Goal: Complete application form

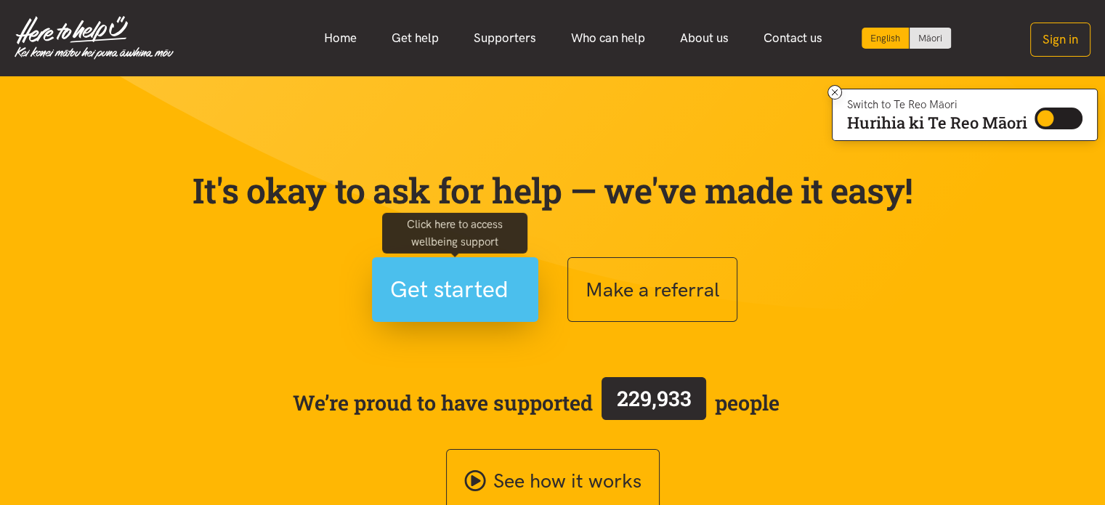
click at [471, 296] on span "Get started" at bounding box center [449, 289] width 118 height 37
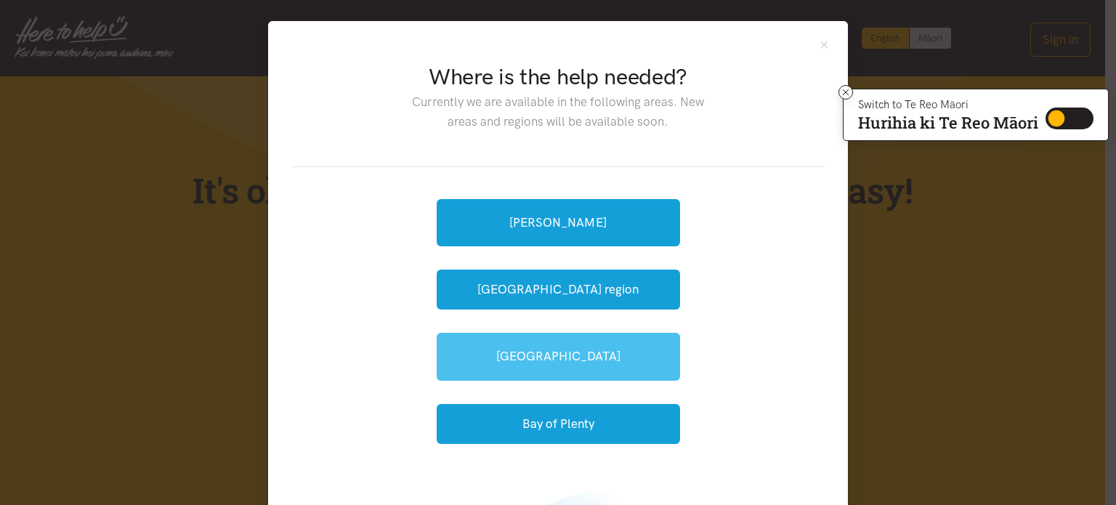
click at [541, 352] on link "[GEOGRAPHIC_DATA]" at bounding box center [558, 356] width 243 height 47
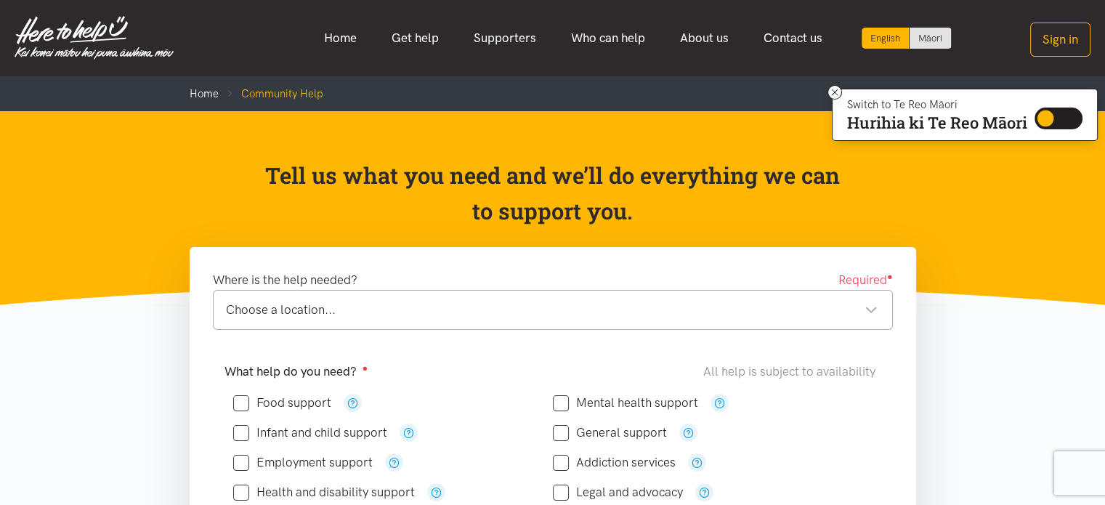
click at [428, 313] on div "Choose a location..." at bounding box center [552, 310] width 652 height 20
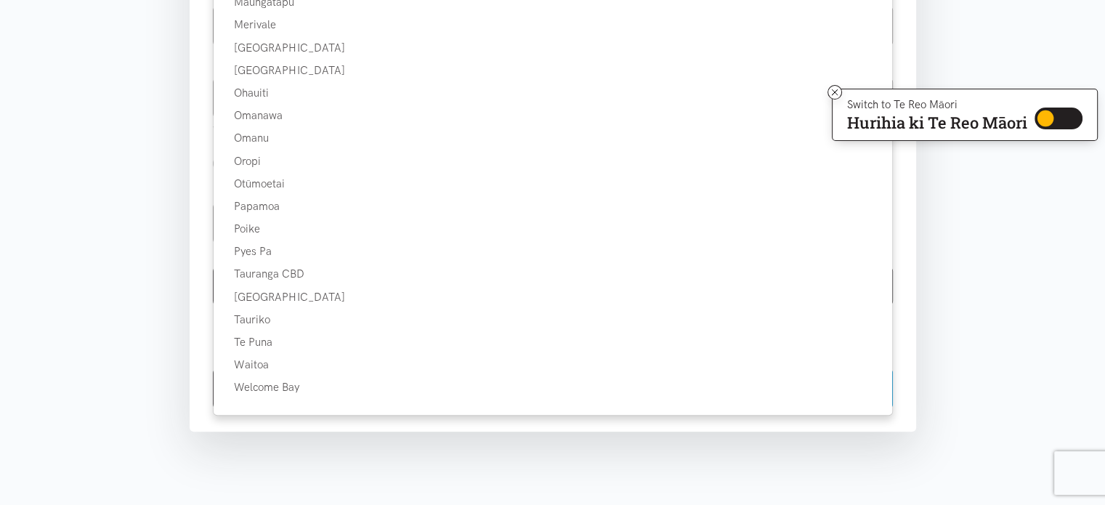
scroll to position [687, 0]
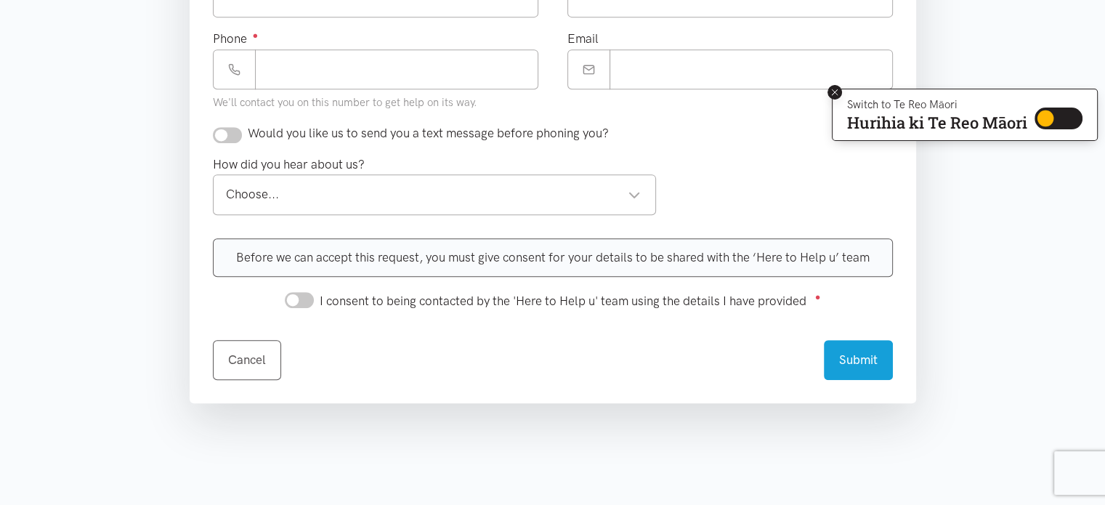
click at [833, 94] on icon at bounding box center [835, 92] width 11 height 11
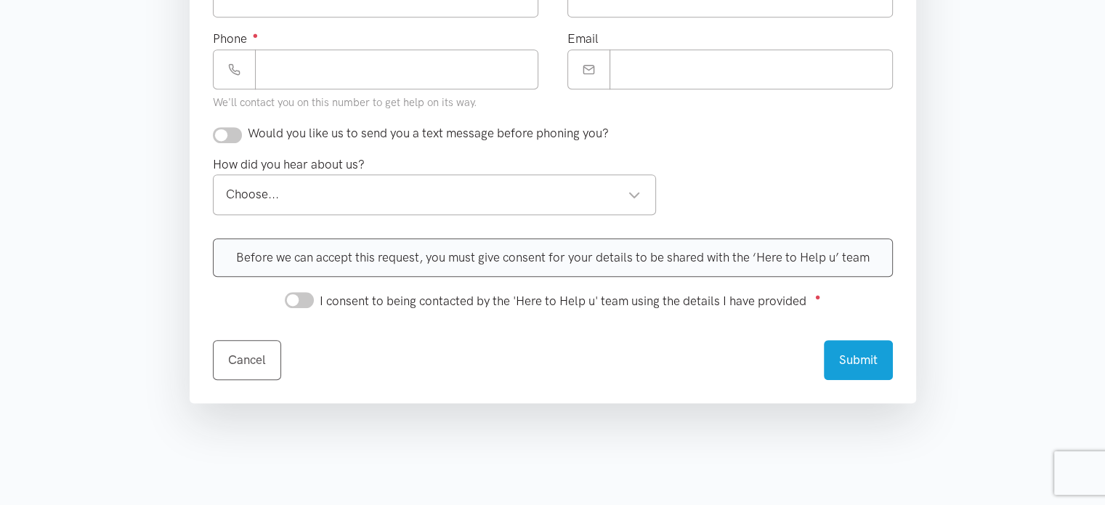
scroll to position [246, 0]
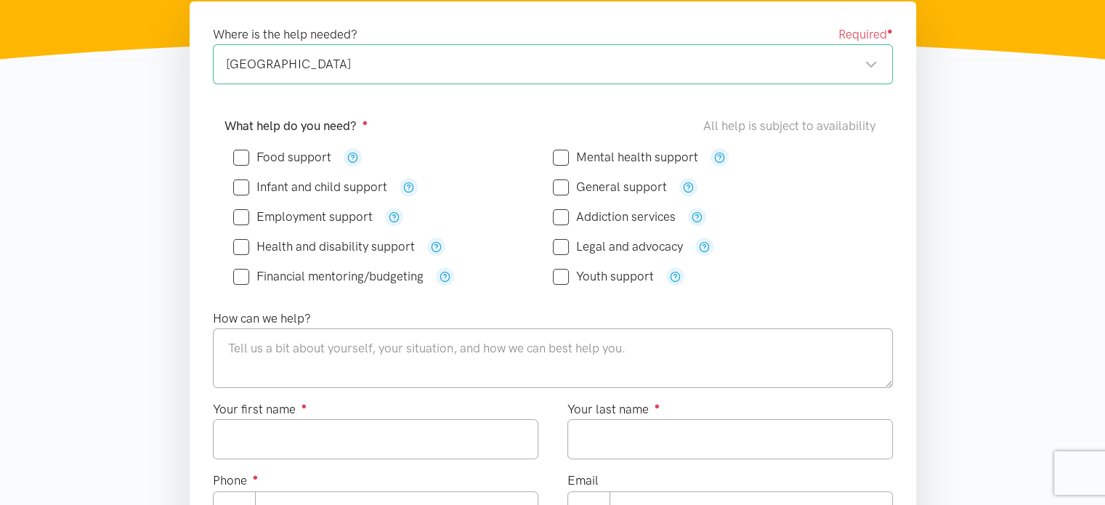
click at [244, 155] on input "Food support" at bounding box center [282, 157] width 98 height 12
checkbox input "true"
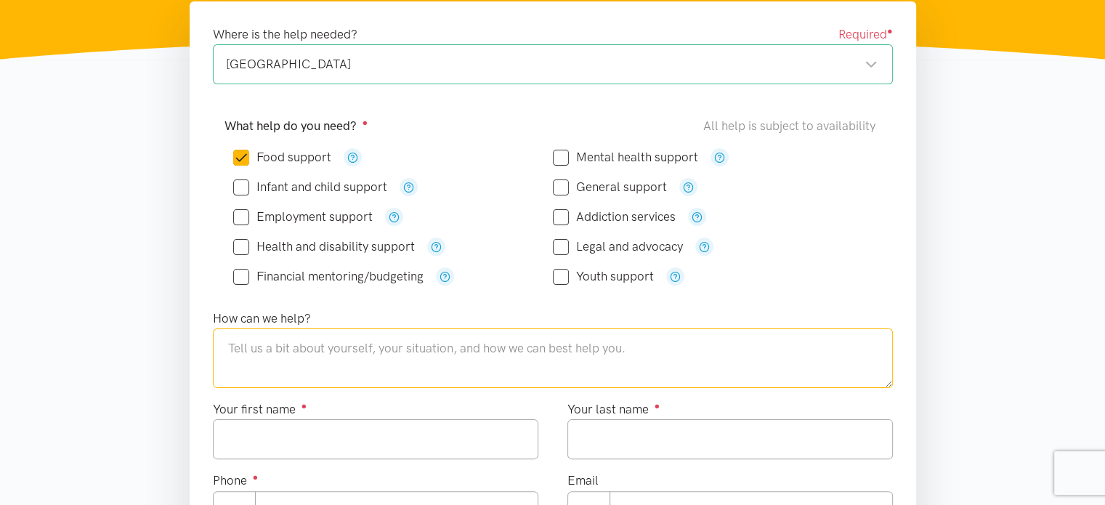
click at [381, 360] on textarea at bounding box center [553, 358] width 680 height 60
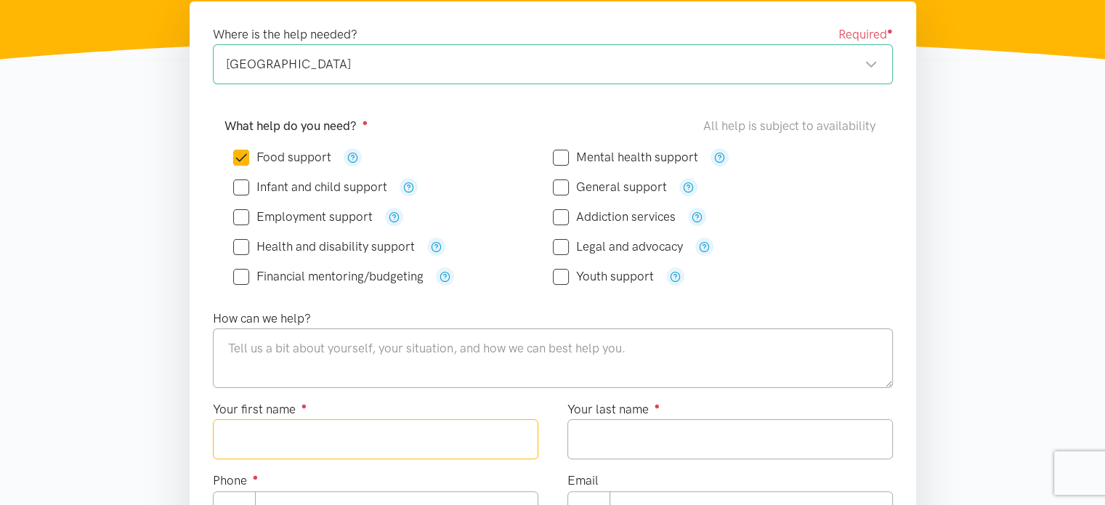
click at [343, 435] on input "Your first name ●" at bounding box center [376, 439] width 326 height 40
type input "**********"
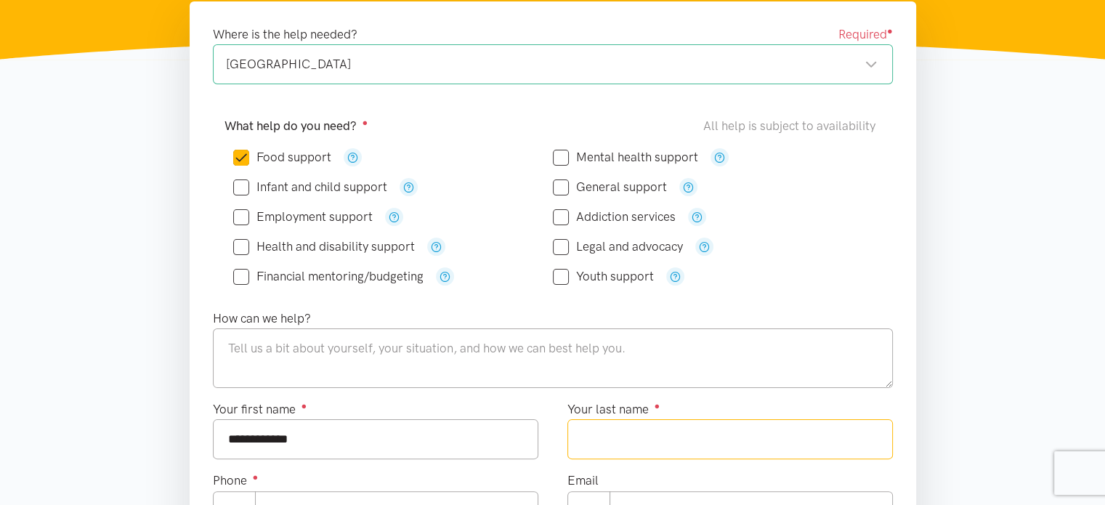
click at [600, 440] on input "Your last name ●" at bounding box center [731, 439] width 326 height 40
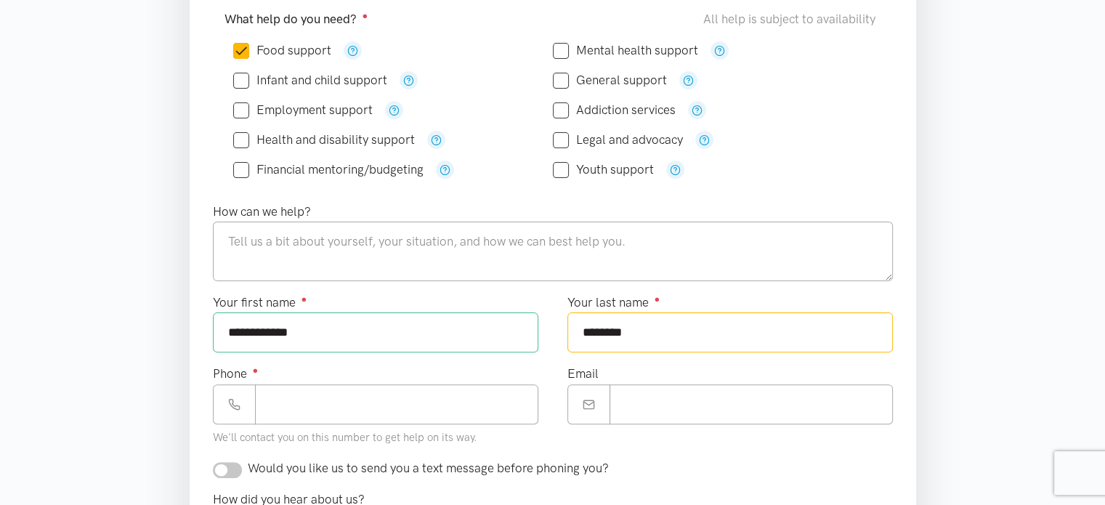
scroll to position [469, 0]
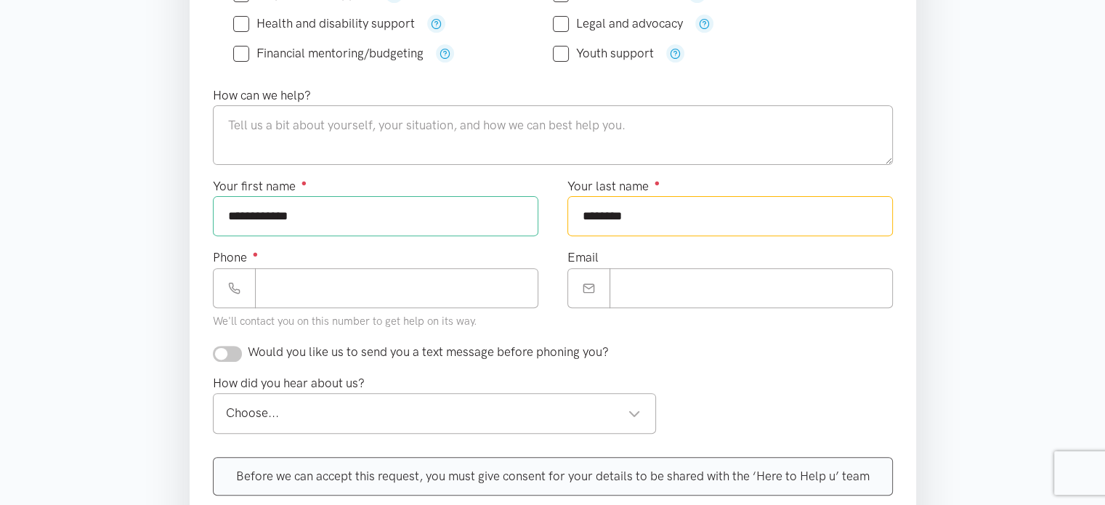
type input "********"
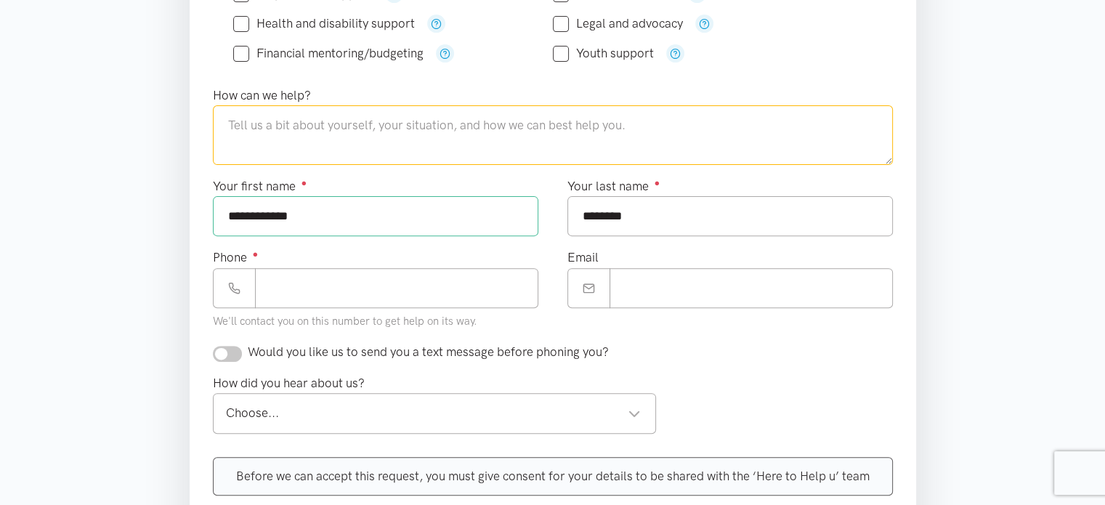
click at [372, 137] on textarea at bounding box center [553, 135] width 680 height 60
type textarea "food support"
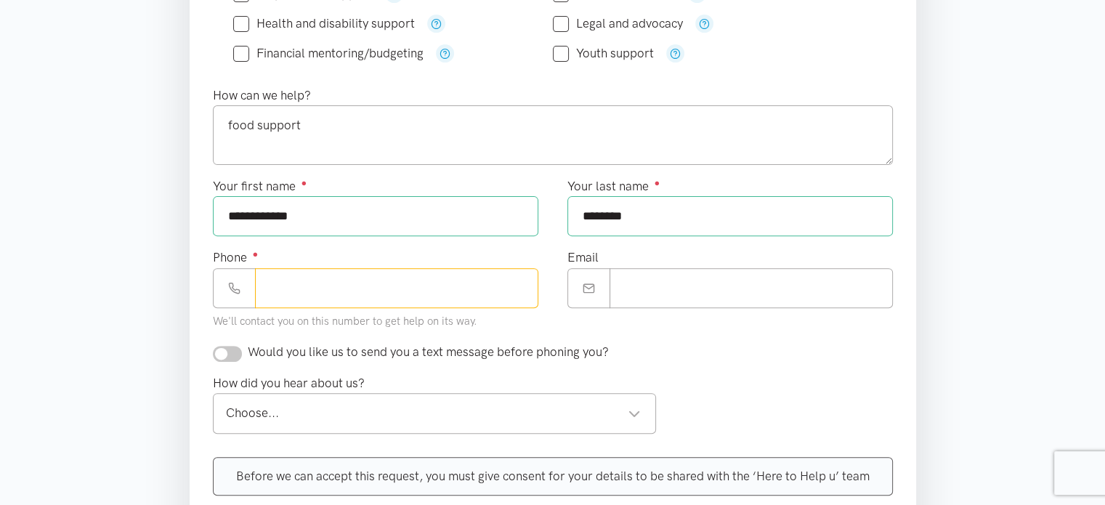
click at [320, 299] on input "Phone ●" at bounding box center [396, 288] width 283 height 40
type input "**********"
click at [645, 291] on input "Email" at bounding box center [751, 288] width 283 height 40
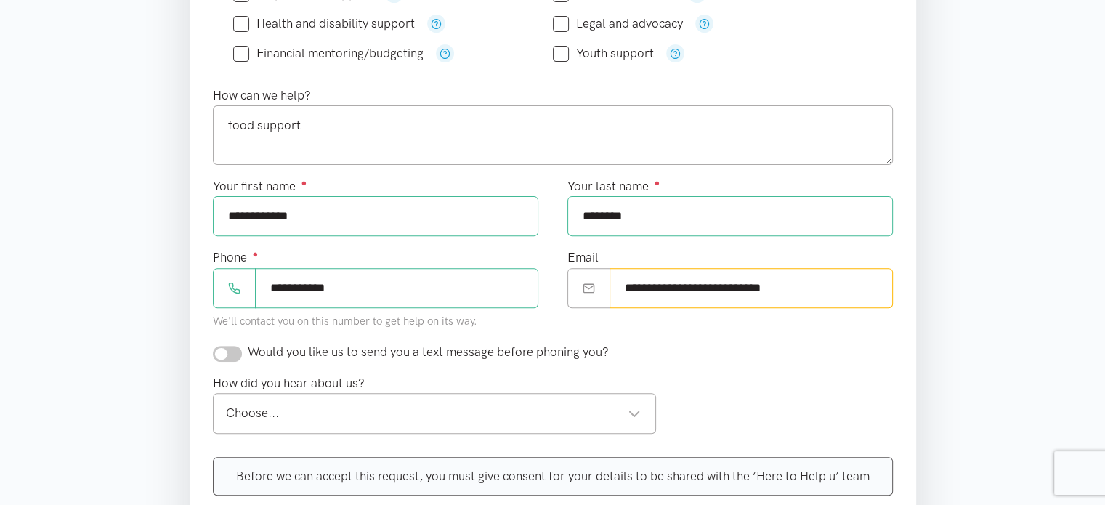
type input "**********"
click at [233, 352] on input "checkbox" at bounding box center [227, 354] width 29 height 16
checkbox input "true"
click at [632, 406] on div "Choose..." at bounding box center [434, 413] width 416 height 20
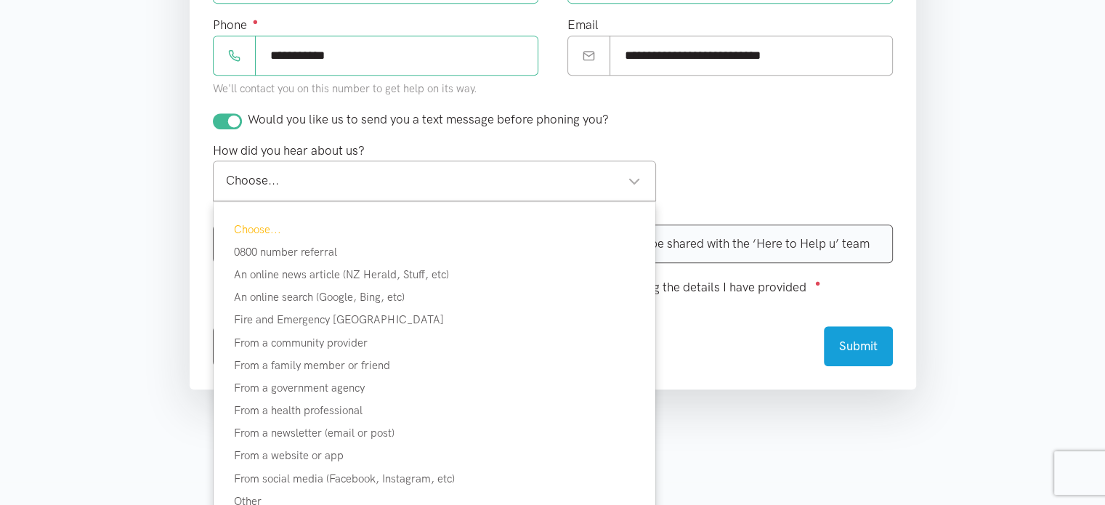
scroll to position [769, 0]
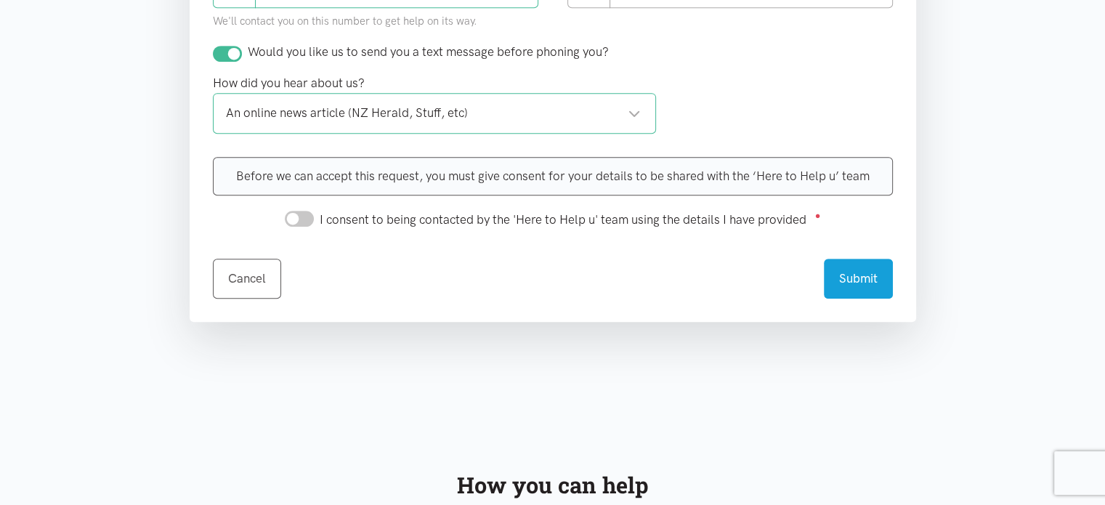
click at [304, 211] on input "I consent to being contacted by the 'Here to Help u' team using the details I h…" at bounding box center [299, 219] width 29 height 16
checkbox input "true"
click at [862, 279] on button "Submit" at bounding box center [858, 277] width 69 height 40
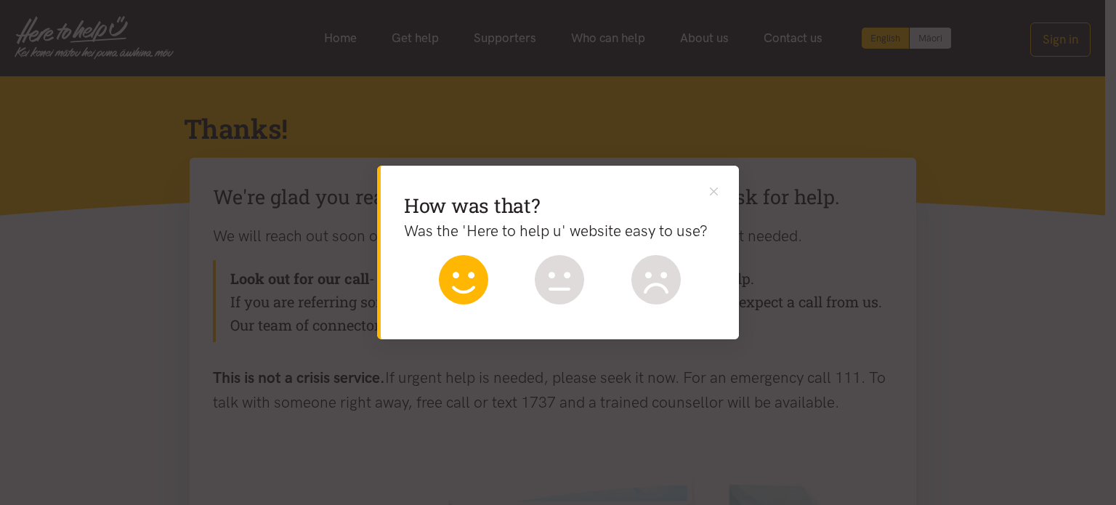
click at [458, 272] on icon at bounding box center [464, 275] width 22 height 7
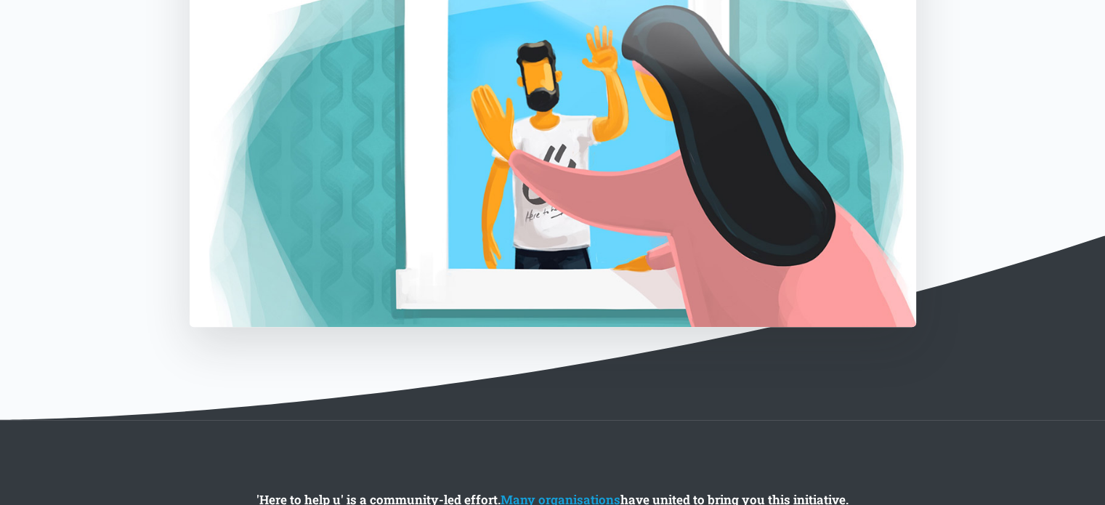
scroll to position [656, 0]
